Goal: Task Accomplishment & Management: Manage account settings

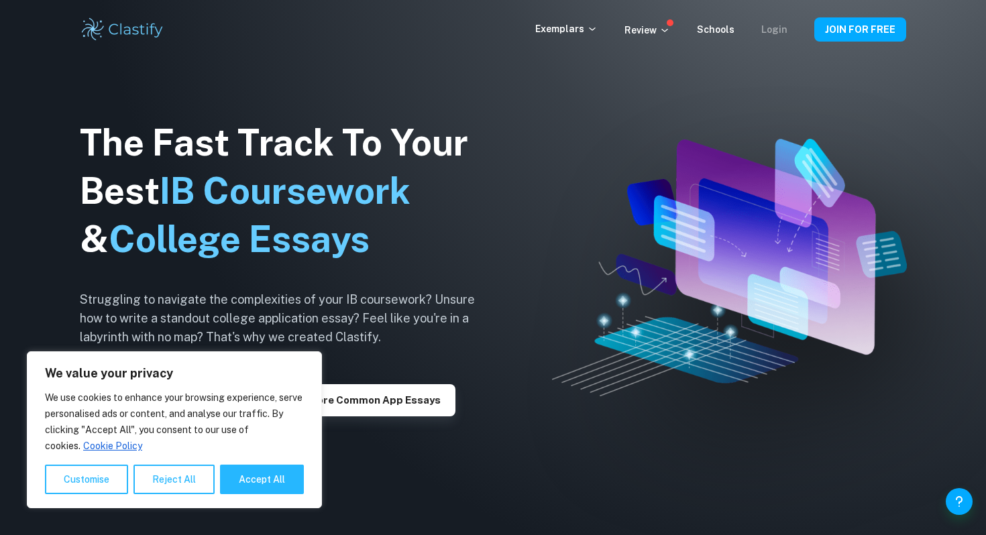
click at [780, 29] on link "Login" at bounding box center [774, 29] width 26 height 11
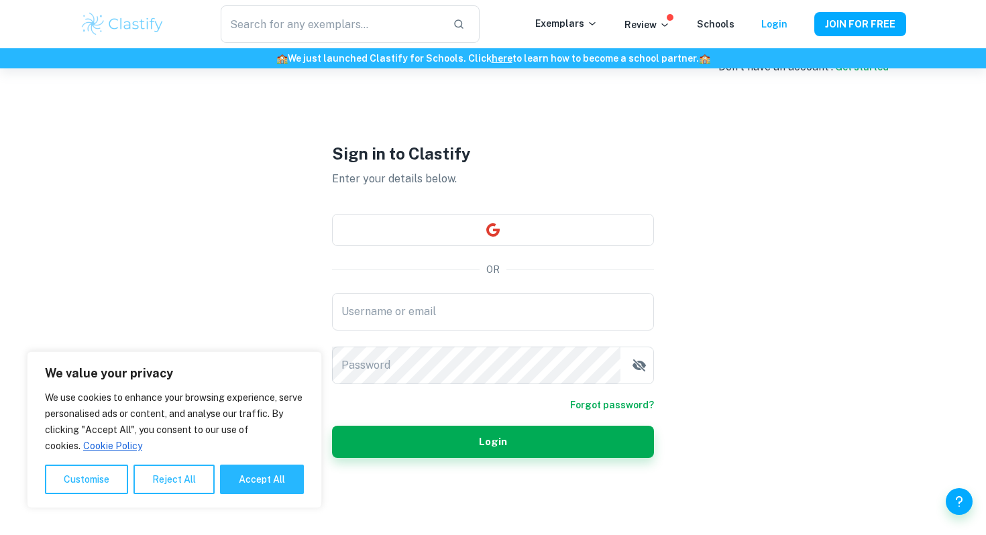
scroll to position [45, 0]
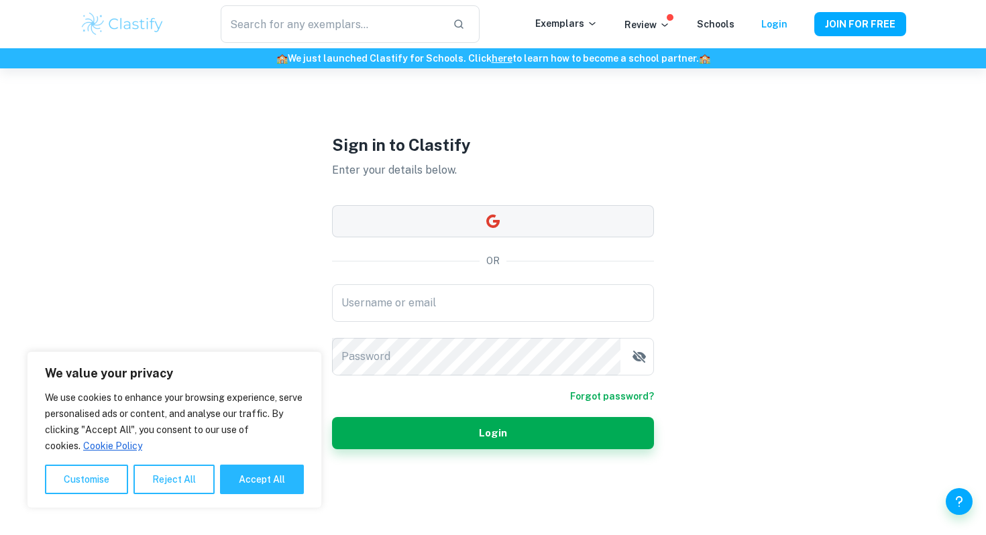
click at [486, 219] on icon "button" at bounding box center [493, 221] width 16 height 16
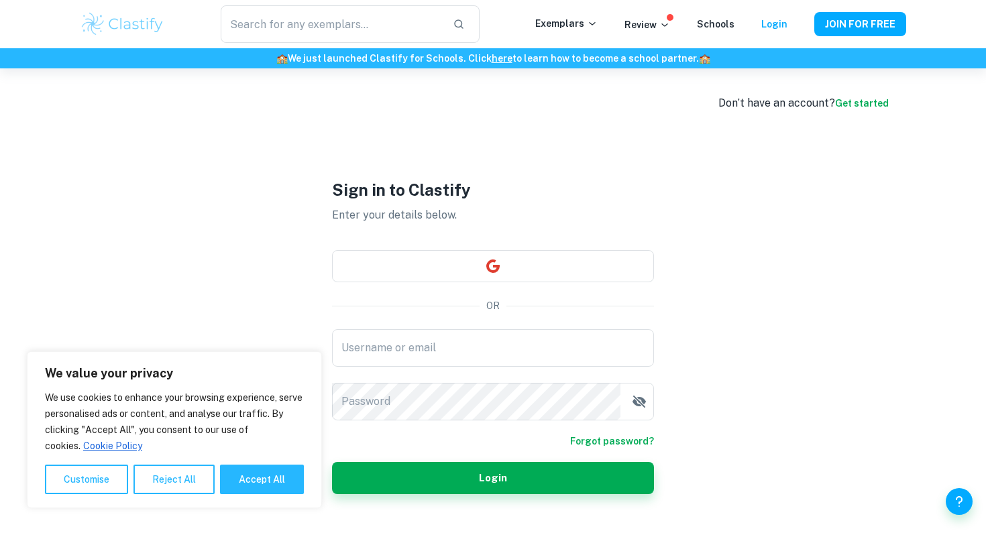
scroll to position [68, 0]
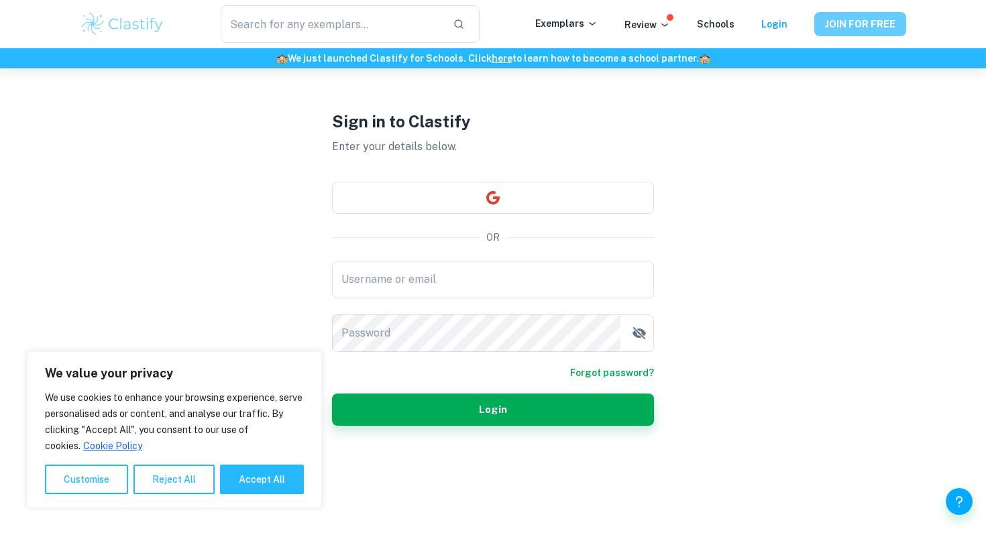
click at [880, 19] on button "JOIN FOR FREE" at bounding box center [860, 24] width 92 height 24
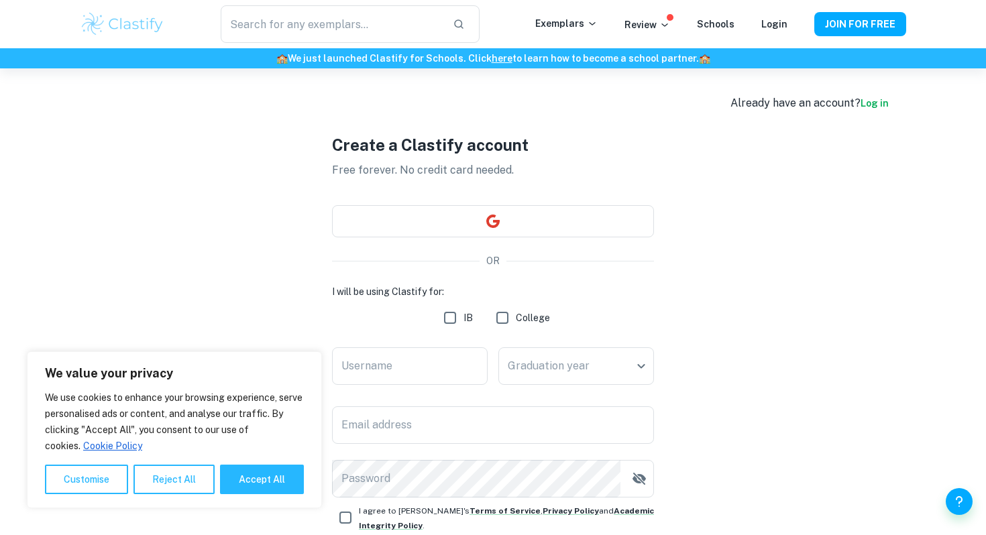
scroll to position [11, 0]
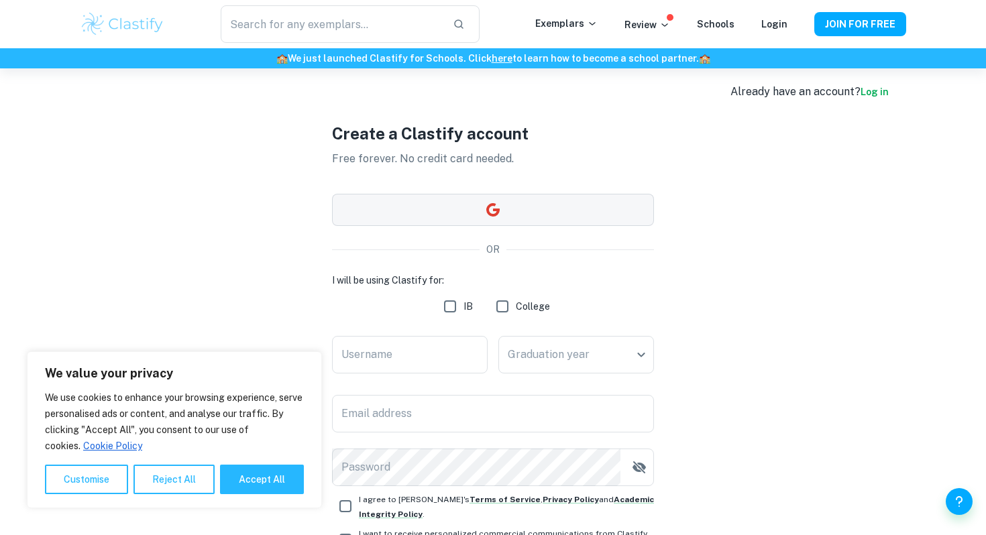
click at [528, 212] on button "button" at bounding box center [493, 210] width 322 height 32
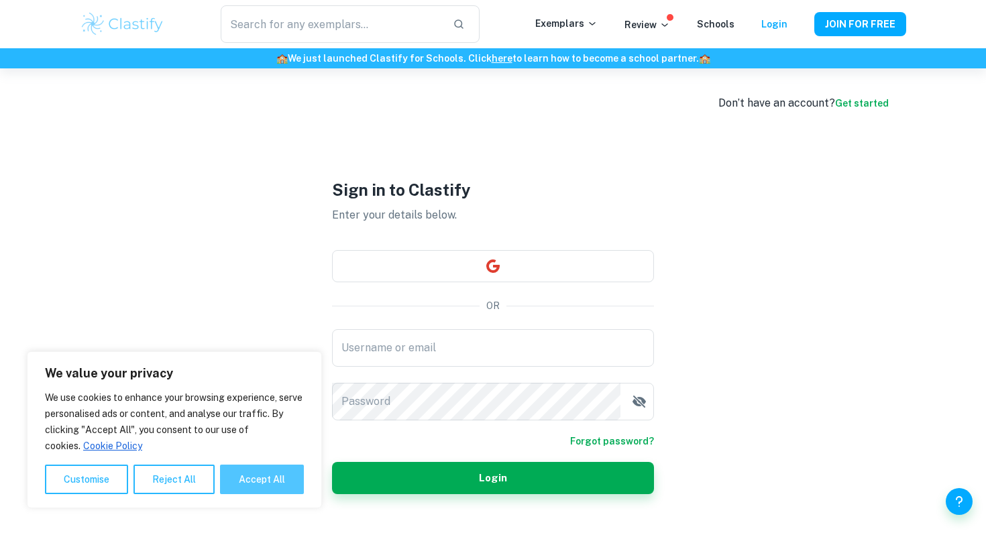
click at [265, 474] on button "Accept All" at bounding box center [262, 480] width 84 height 30
checkbox input "true"
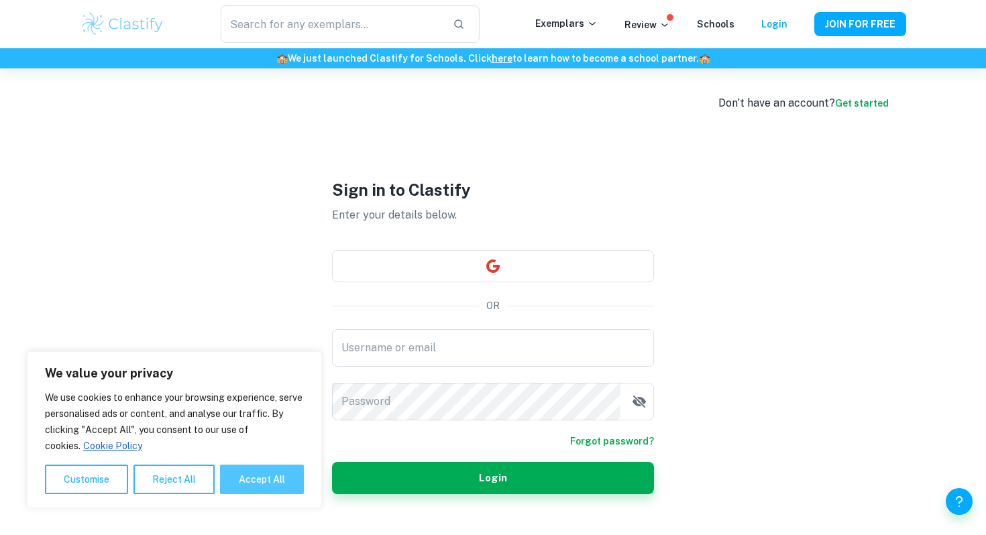
checkbox input "true"
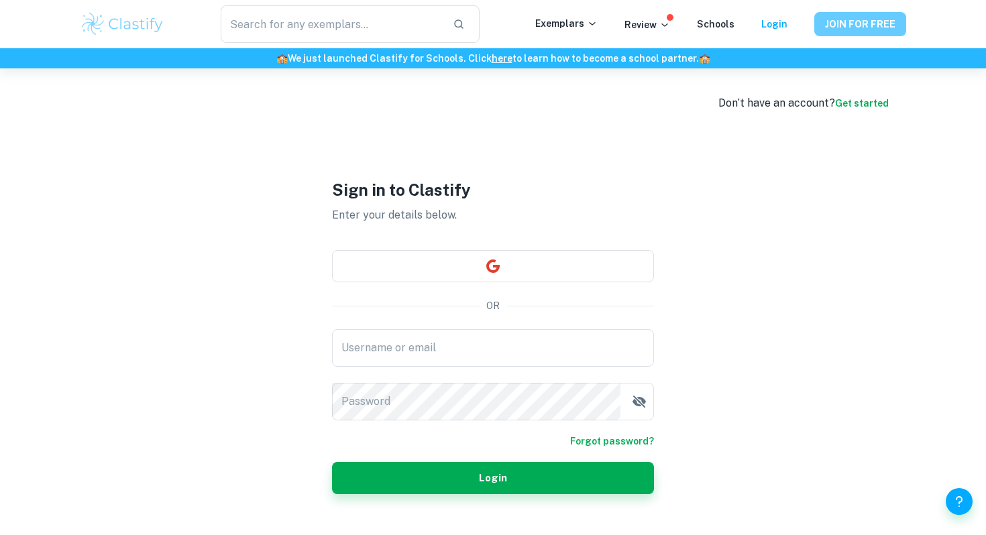
click at [878, 23] on button "JOIN FOR FREE" at bounding box center [860, 24] width 92 height 24
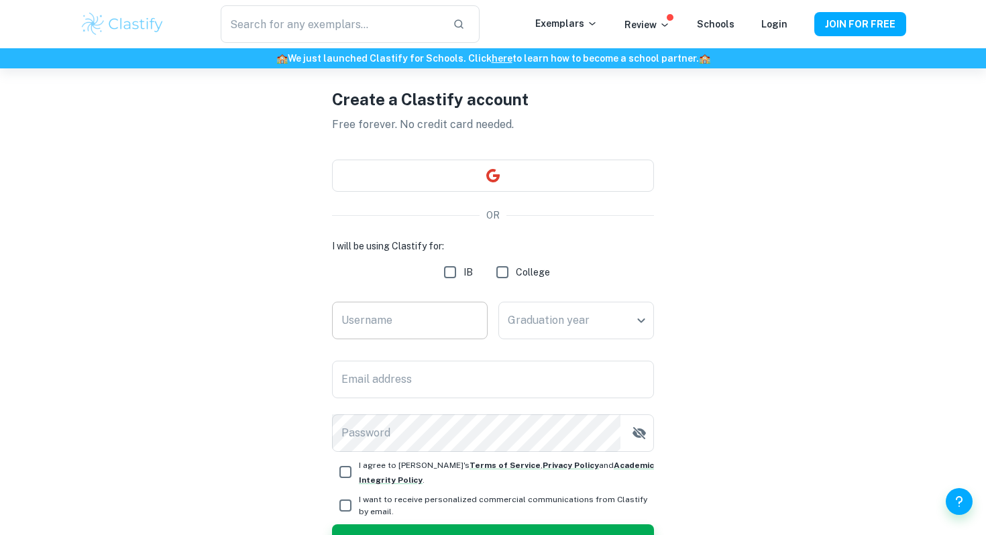
scroll to position [64, 0]
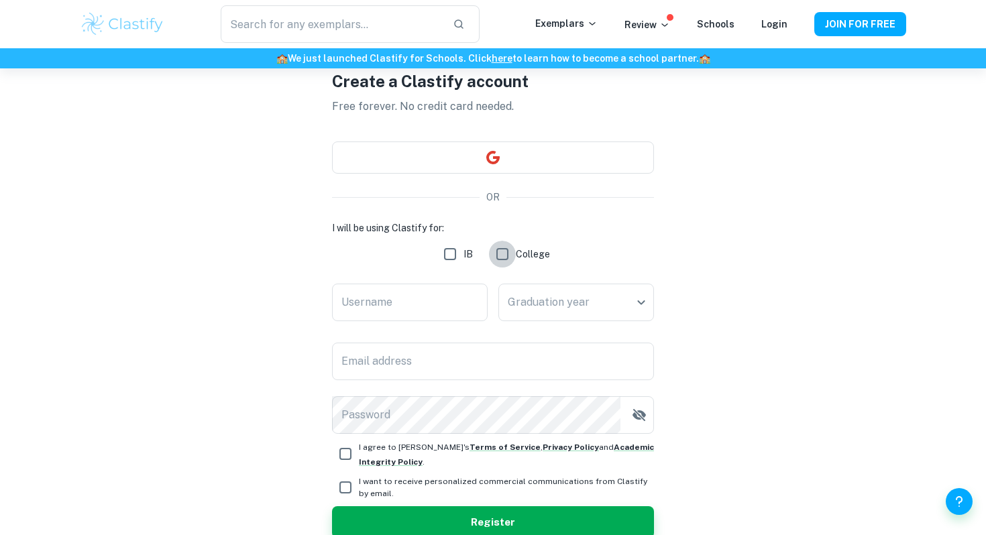
click at [508, 254] on input "College" at bounding box center [502, 254] width 27 height 27
checkbox input "true"
click at [416, 296] on input "Username" at bounding box center [410, 303] width 156 height 38
click at [449, 256] on input "IB" at bounding box center [450, 254] width 27 height 27
checkbox input "true"
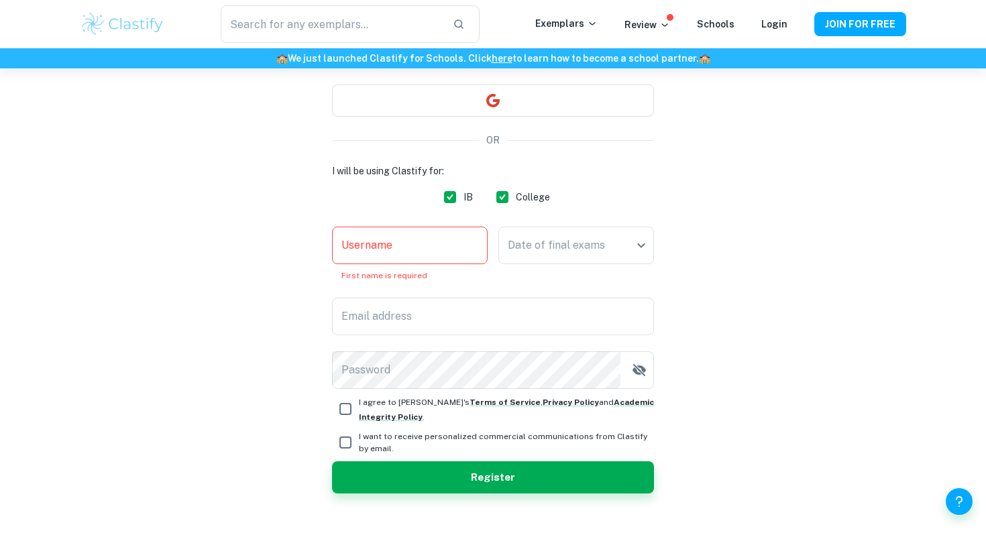
scroll to position [144, 0]
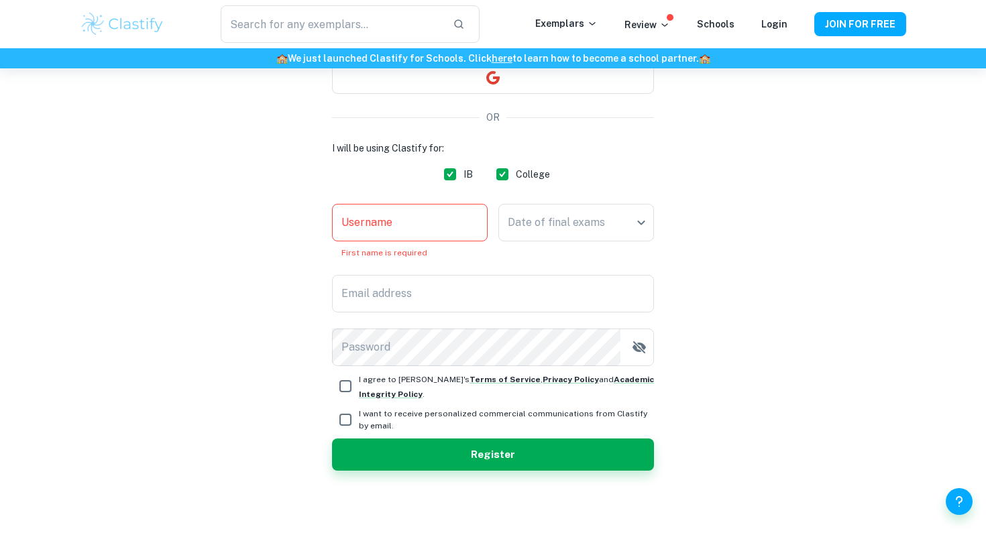
click at [446, 229] on input "Username" at bounding box center [410, 223] width 156 height 38
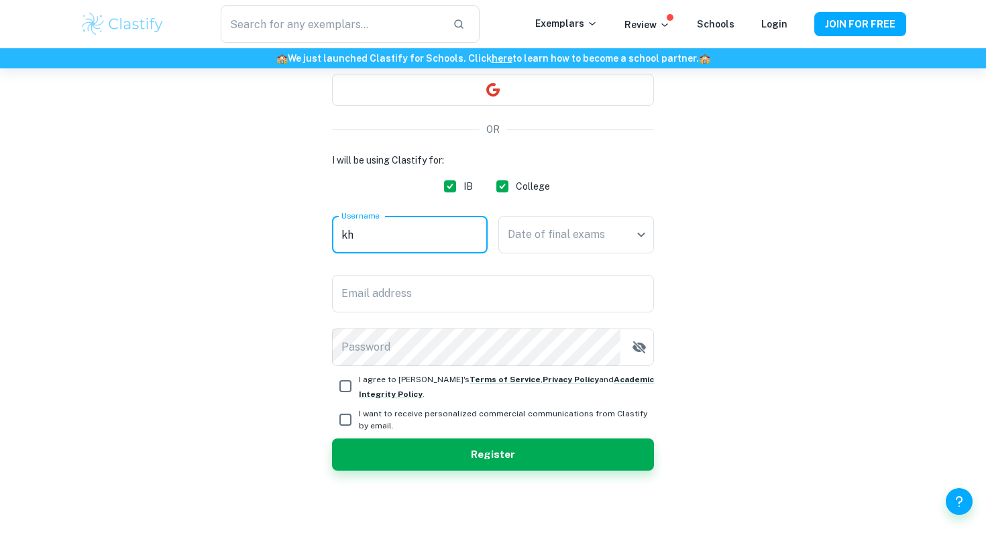
scroll to position [132, 0]
type input "khieng"
click at [590, 226] on body "We value your privacy We use cookies to enhance your browsing experience, serve…" at bounding box center [493, 204] width 986 height 535
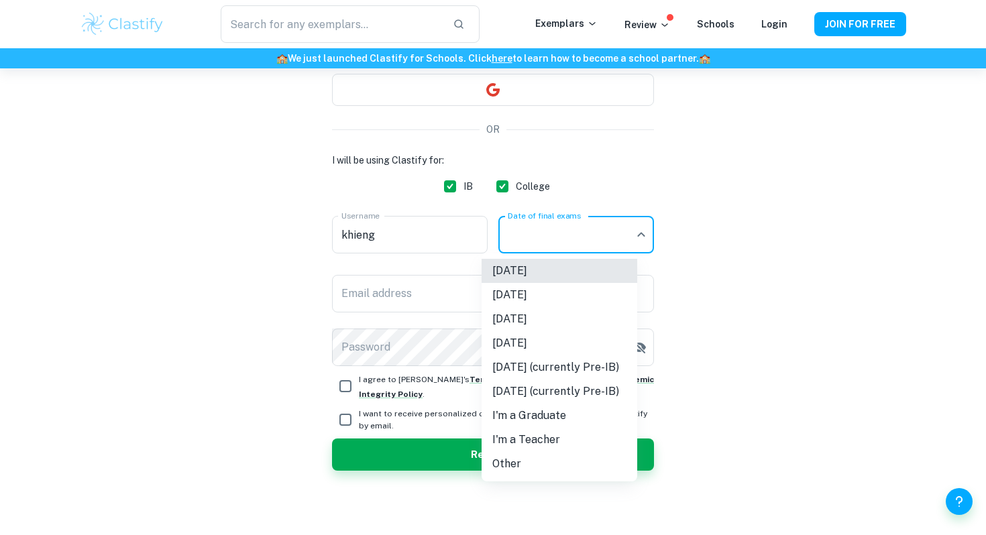
click at [564, 276] on li "May 2025" at bounding box center [560, 271] width 156 height 24
type input "M25"
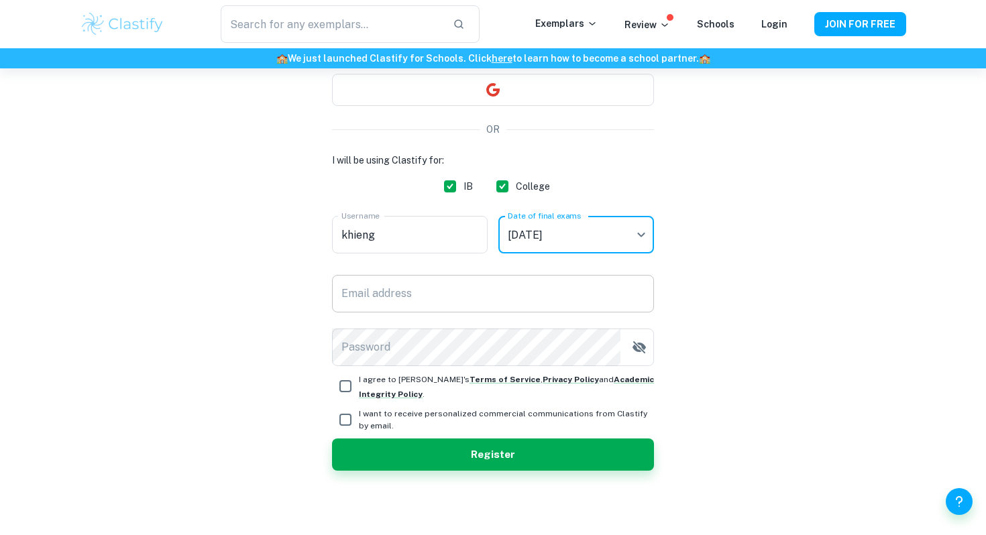
click at [392, 302] on input "Email address" at bounding box center [493, 294] width 322 height 38
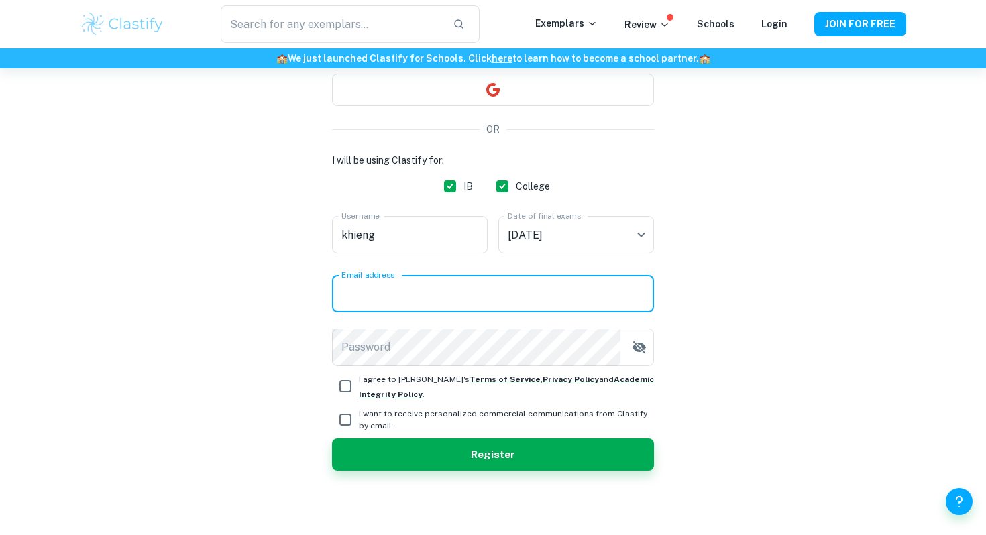
type input "[EMAIL_ADDRESS][DOMAIN_NAME]"
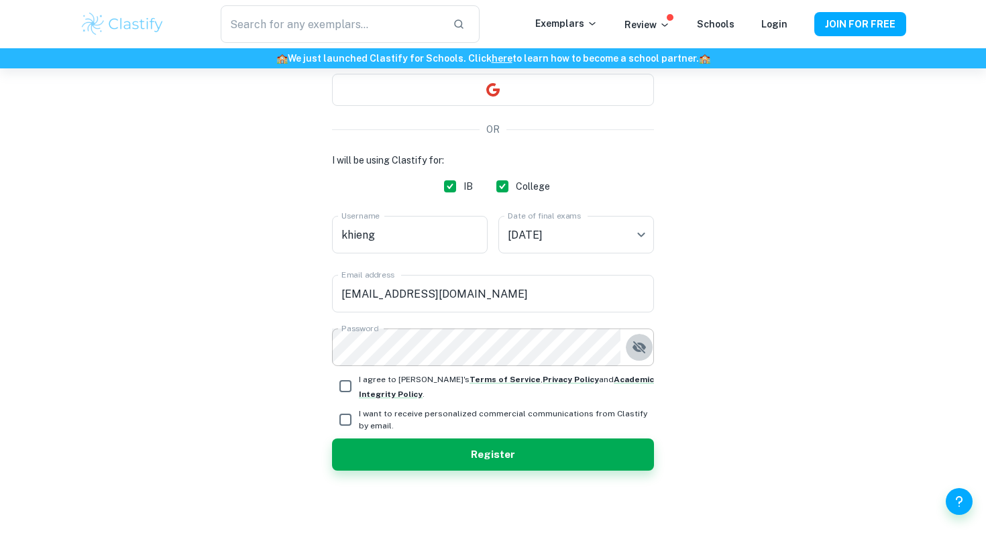
click at [647, 347] on icon "button" at bounding box center [639, 347] width 16 height 16
click at [340, 386] on input "I agree to Clastify's Terms of Service , Privacy Policy and Academic Integrity …" at bounding box center [345, 386] width 27 height 27
checkbox input "true"
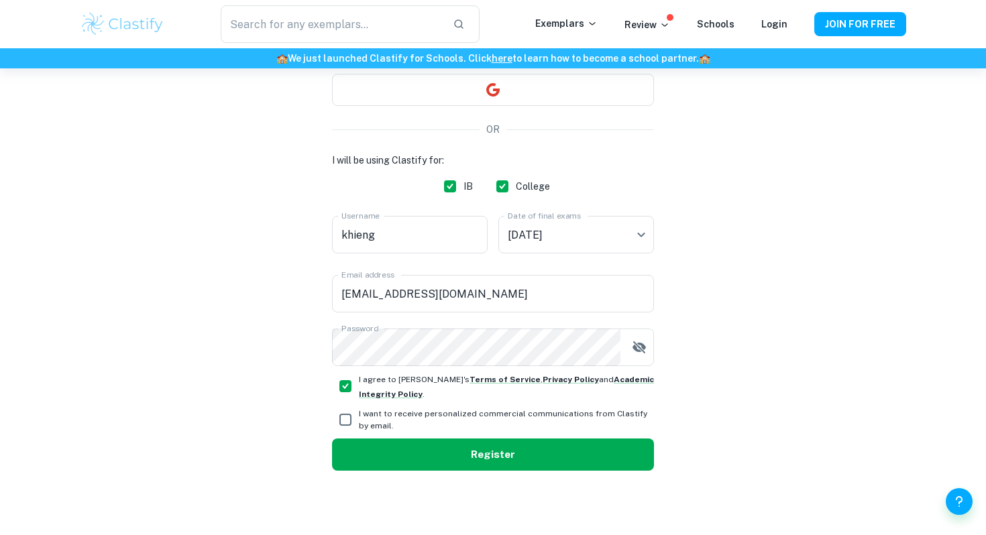
click at [429, 462] on button "Register" at bounding box center [493, 455] width 322 height 32
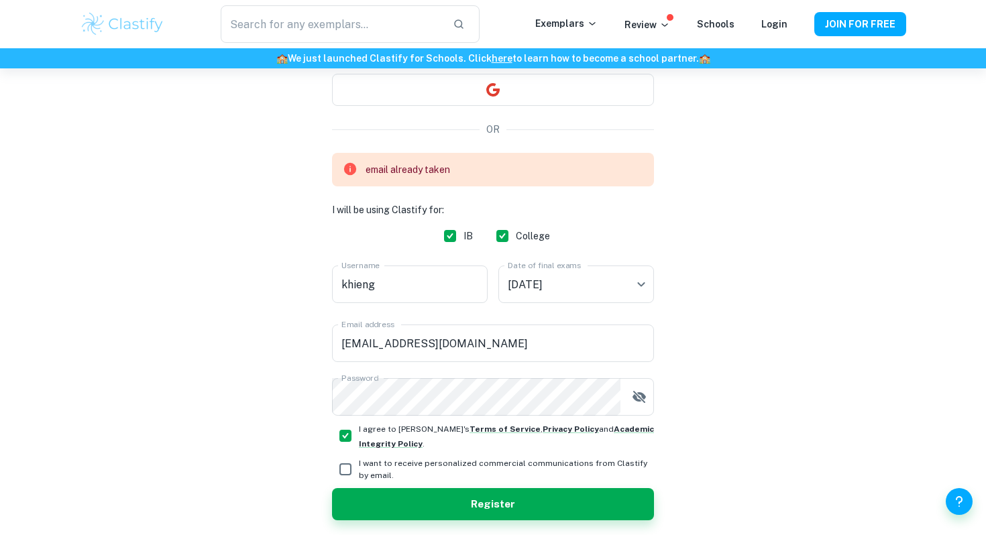
scroll to position [0, 0]
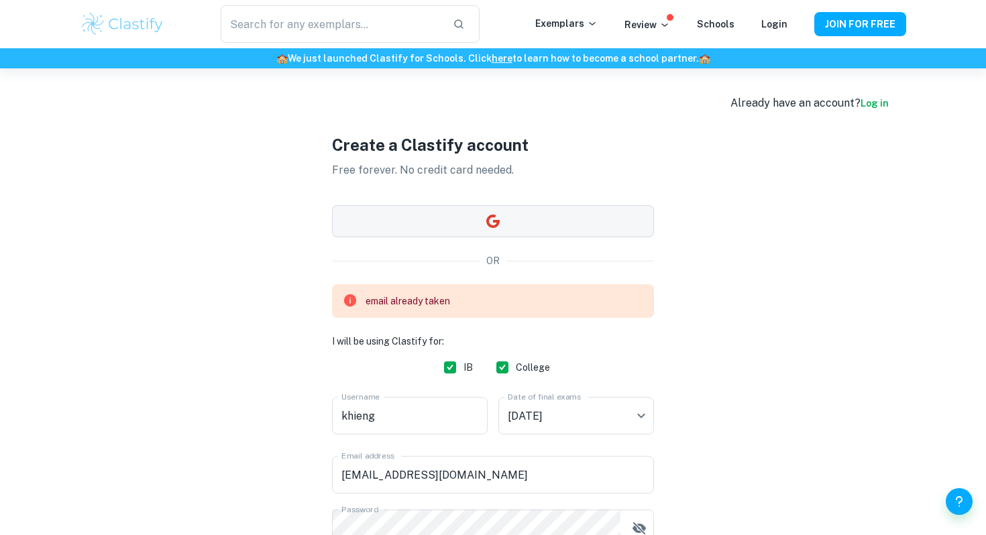
click at [485, 215] on icon "button" at bounding box center [493, 221] width 16 height 16
click at [778, 22] on link "Login" at bounding box center [774, 24] width 26 height 11
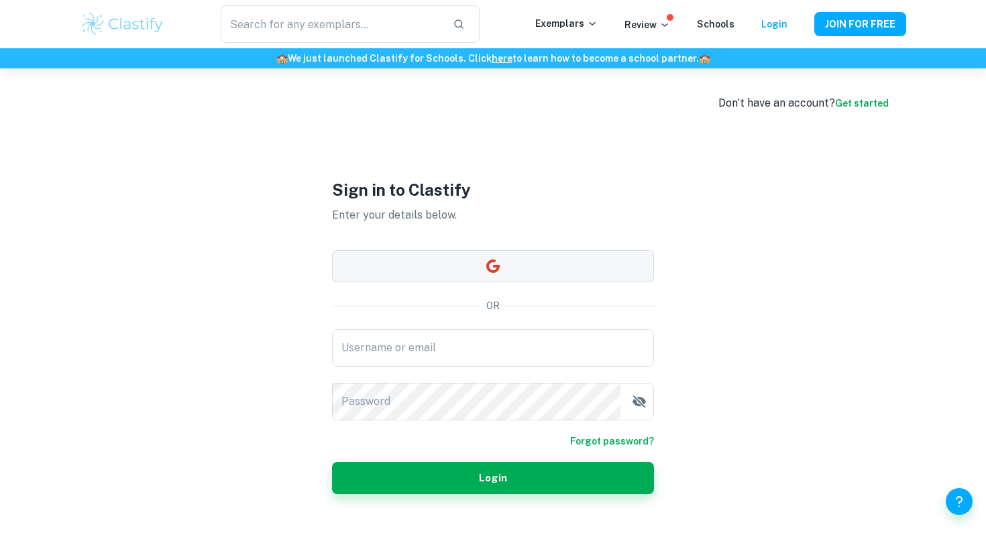
click at [437, 259] on button "button" at bounding box center [493, 266] width 322 height 32
click at [525, 354] on input "Username or email" at bounding box center [493, 348] width 322 height 38
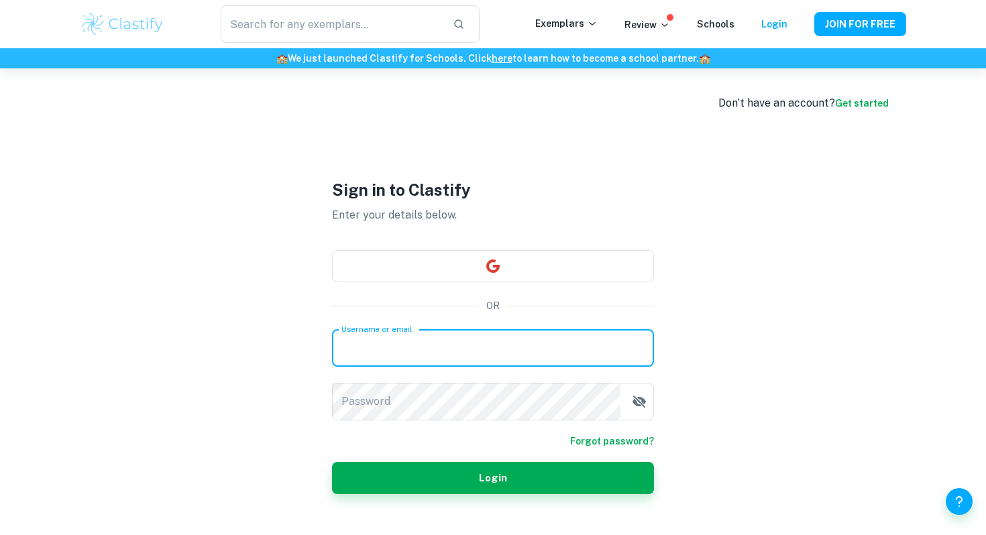
type input "[EMAIL_ADDRESS][DOMAIN_NAME]"
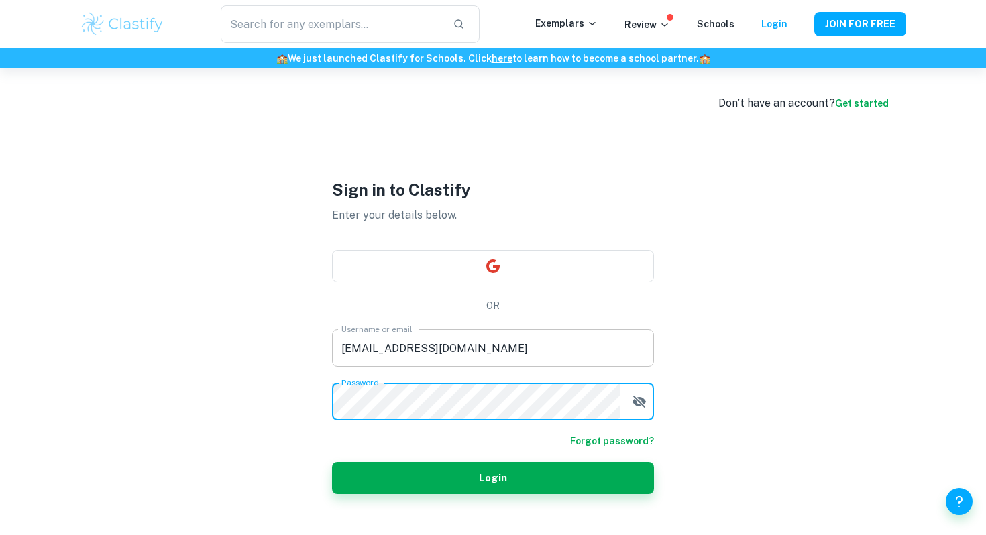
click at [332, 462] on button "Login" at bounding box center [493, 478] width 322 height 32
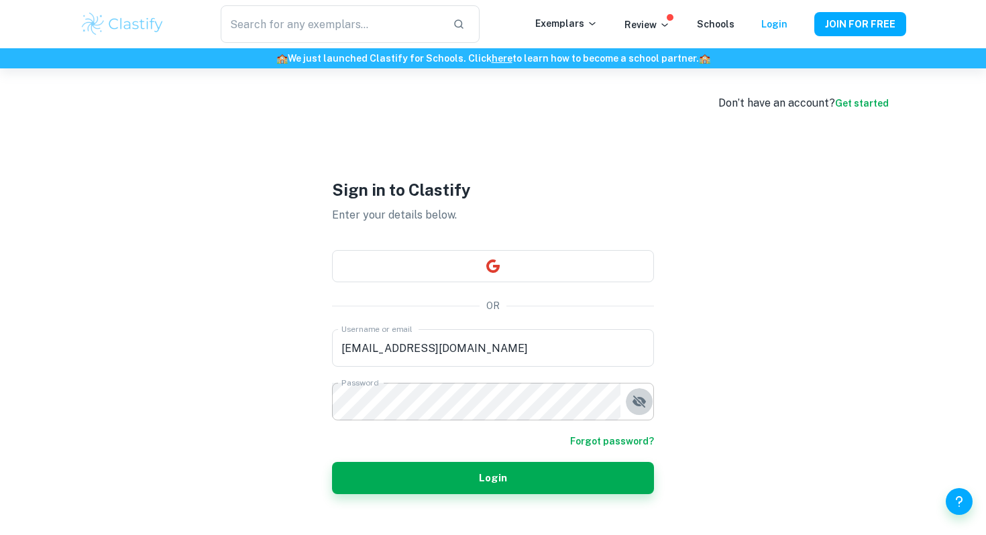
click at [633, 421] on form "Username or email maviskuai@gmail.com Username or email Password Password Forgo…" at bounding box center [493, 411] width 322 height 165
click at [637, 401] on icon "button" at bounding box center [639, 402] width 16 height 16
click at [498, 268] on icon "button" at bounding box center [492, 266] width 13 height 13
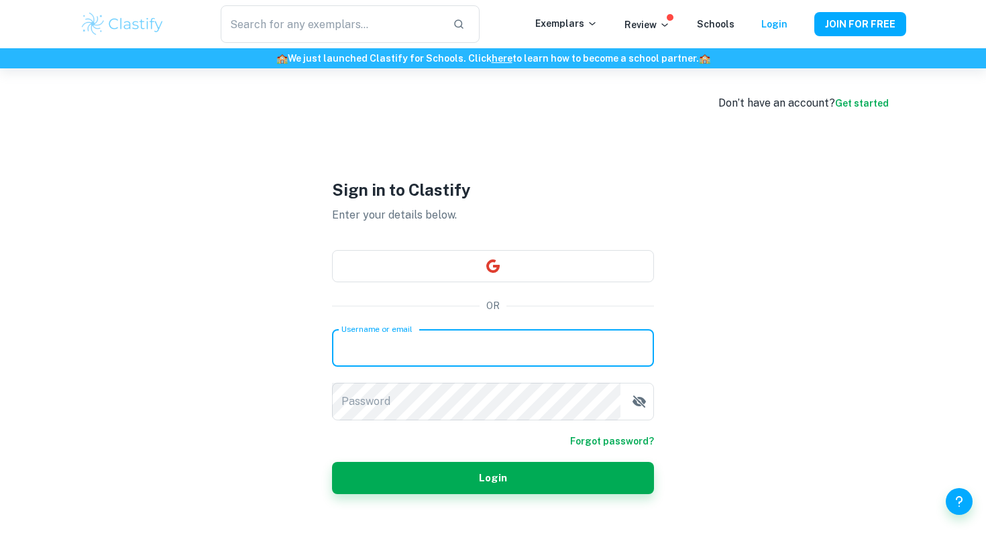
click at [575, 355] on input "Username or email" at bounding box center [493, 348] width 322 height 38
type input "[EMAIL_ADDRESS][DOMAIN_NAME]"
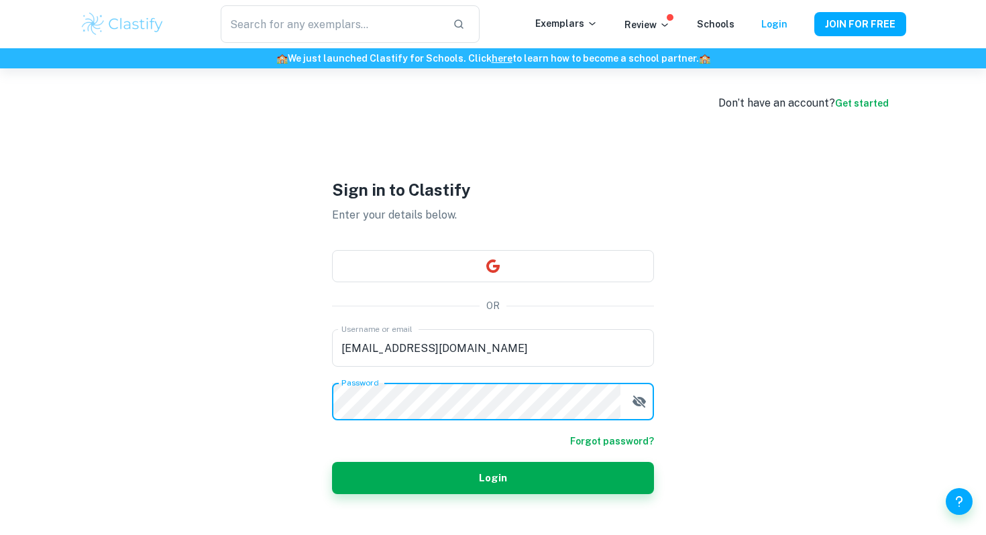
click at [332, 462] on button "Login" at bounding box center [493, 478] width 322 height 32
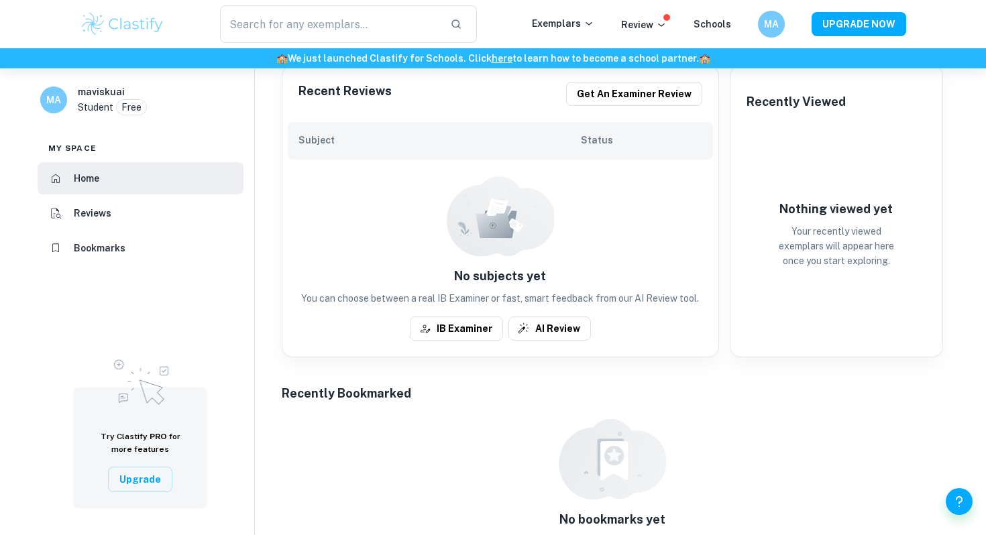
scroll to position [374, 0]
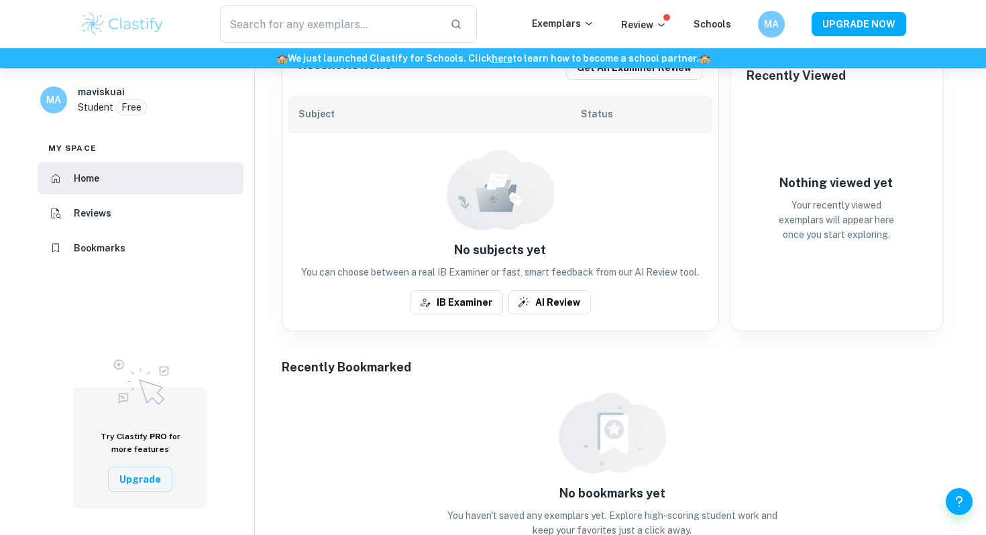
click at [90, 99] on div "Student Free" at bounding box center [112, 107] width 69 height 16
click at [113, 105] on div "Student Free" at bounding box center [112, 107] width 69 height 16
click at [125, 107] on p "Free" at bounding box center [131, 107] width 20 height 15
click at [778, 26] on h6 "MA" at bounding box center [771, 24] width 16 height 15
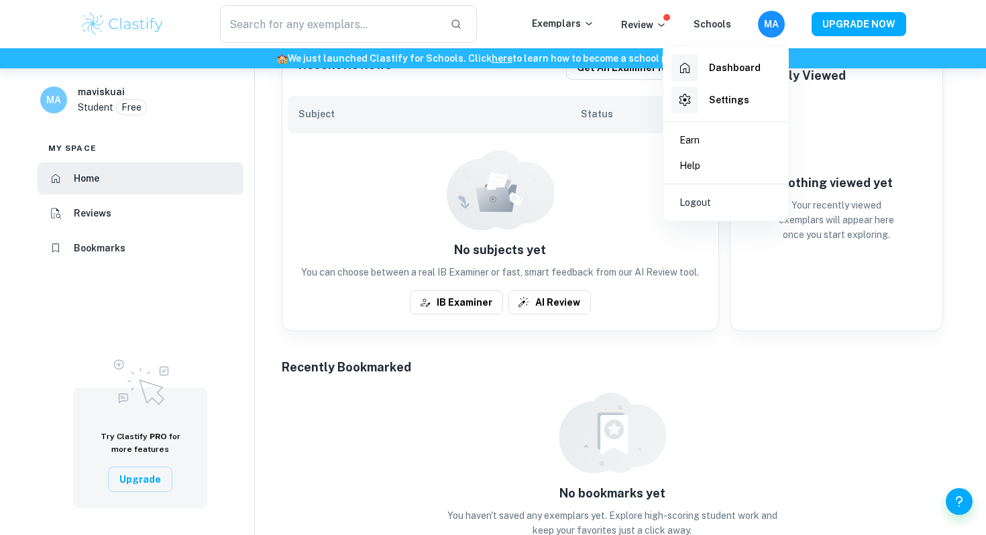
click at [744, 105] on h6 "Settings" at bounding box center [729, 100] width 40 height 15
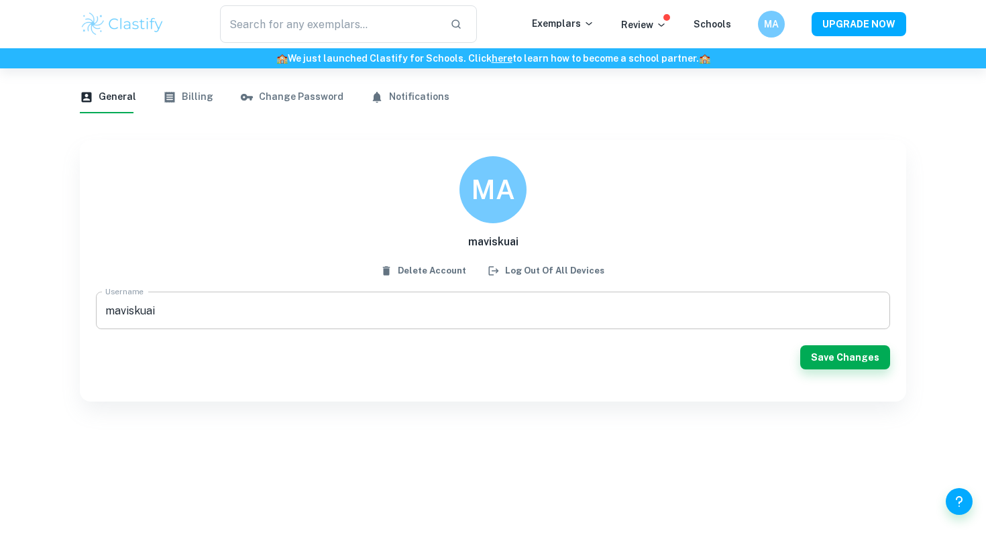
scroll to position [68, 0]
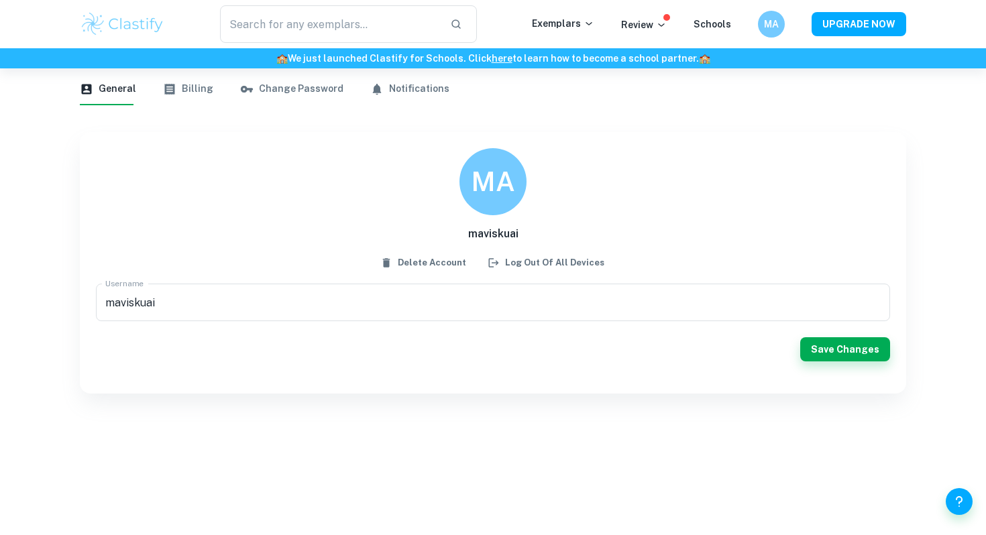
click at [305, 89] on button "Change Password" at bounding box center [291, 89] width 103 height 32
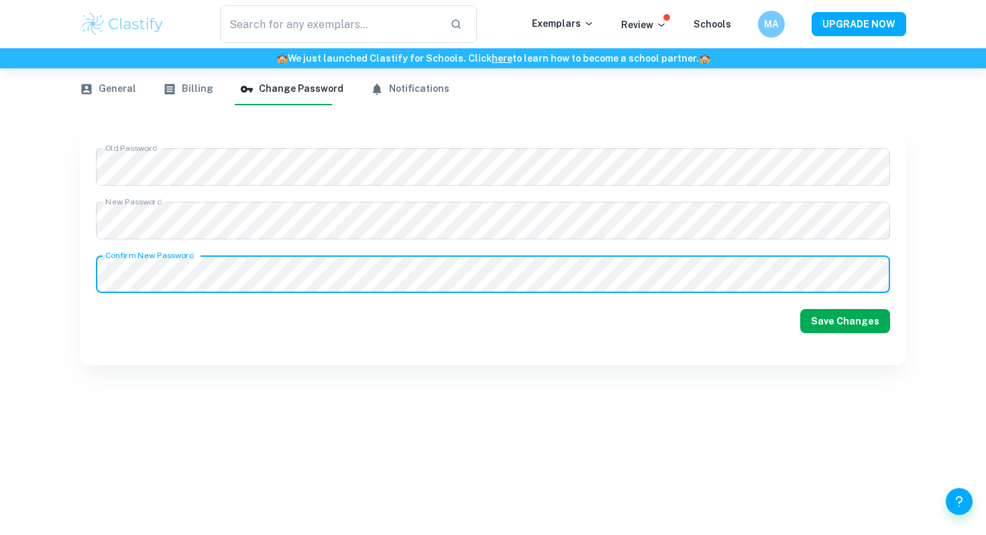
click at [855, 316] on button "Save Changes" at bounding box center [845, 321] width 90 height 24
